Goal: Information Seeking & Learning: Find specific fact

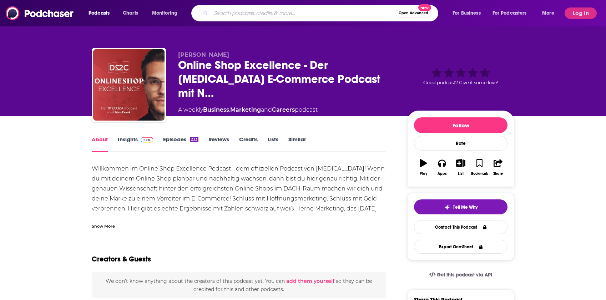
click at [308, 14] on input "Search podcasts, credits, & more..." at bounding box center [303, 12] width 185 height 11
paste input "[PERSON_NAME] Tatort Dein Leben"
type input "[PERSON_NAME] Tatort Dein Leben"
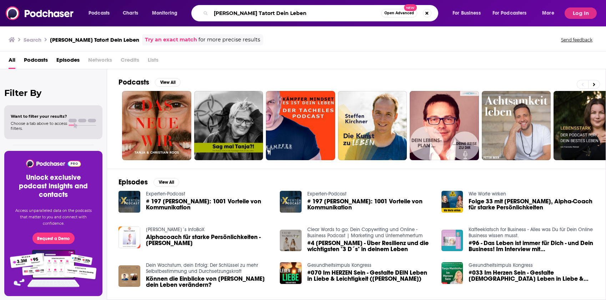
drag, startPoint x: 249, startPoint y: 14, endPoint x: 300, endPoint y: 14, distance: 51.1
click at [300, 14] on input "[PERSON_NAME] Tatort Dein Leben" at bounding box center [296, 12] width 170 height 11
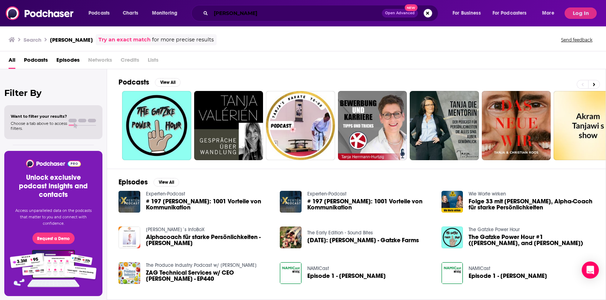
click at [268, 16] on input "[PERSON_NAME]" at bounding box center [296, 12] width 171 height 11
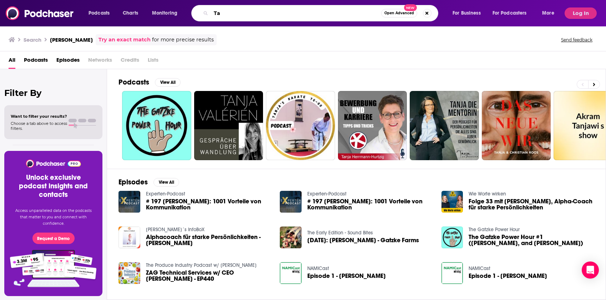
type input "T"
paste input "Tatort Dein Leben"
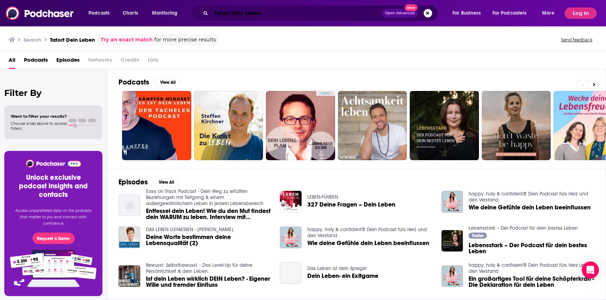
click at [263, 12] on input "Tatort Dein Leben" at bounding box center [296, 12] width 171 height 11
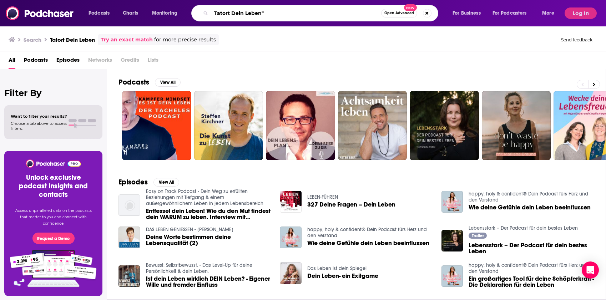
click at [214, 13] on input "Tatort Dein Leben"" at bounding box center [296, 12] width 170 height 11
type input ""Tatort Dein Leben""
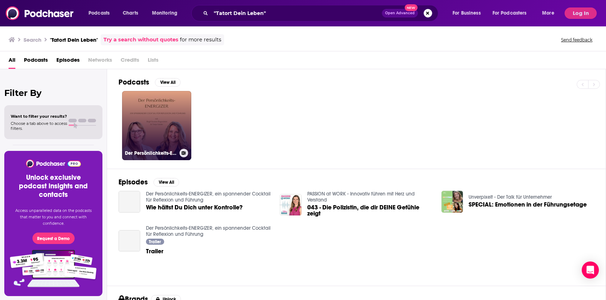
click at [165, 111] on link "Der Persönlichkeits-ENERGIZER, ein spannender Cocktail für Reflexion und Führung" at bounding box center [156, 125] width 69 height 69
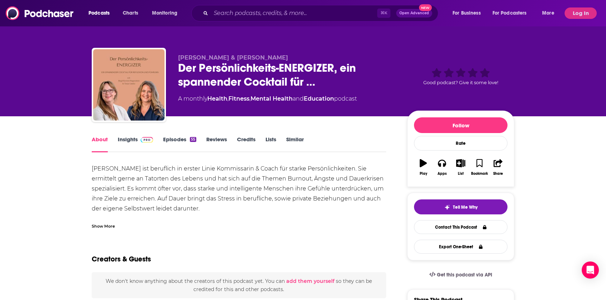
click at [98, 227] on div "Show More" at bounding box center [103, 225] width 23 height 7
